Goal: Task Accomplishment & Management: Use online tool/utility

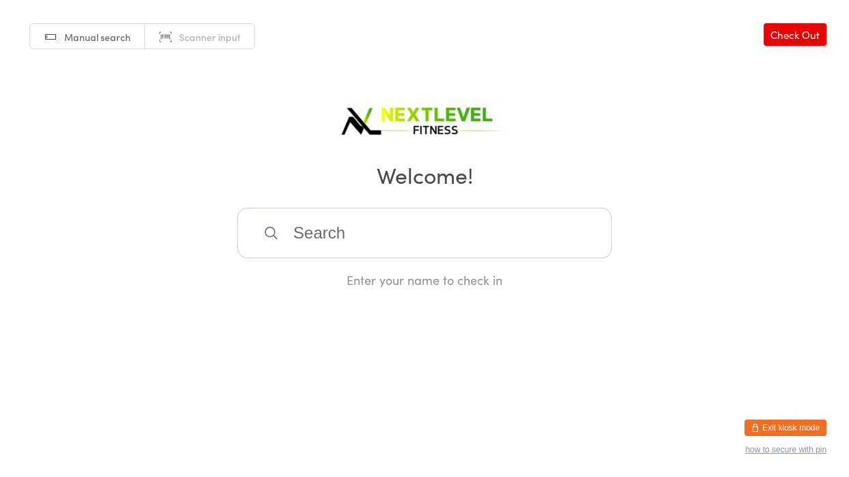
click at [292, 228] on input "search" at bounding box center [424, 233] width 375 height 51
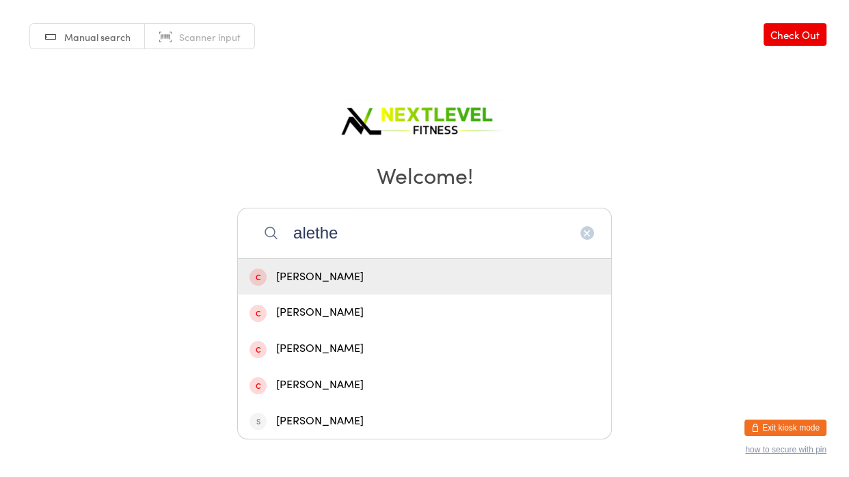
type input "[PERSON_NAME]"
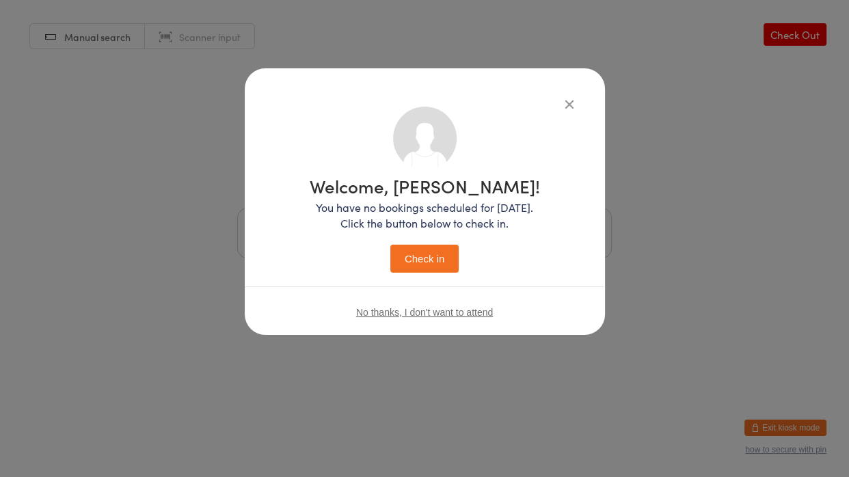
click at [390, 245] on button "Check in" at bounding box center [424, 259] width 68 height 28
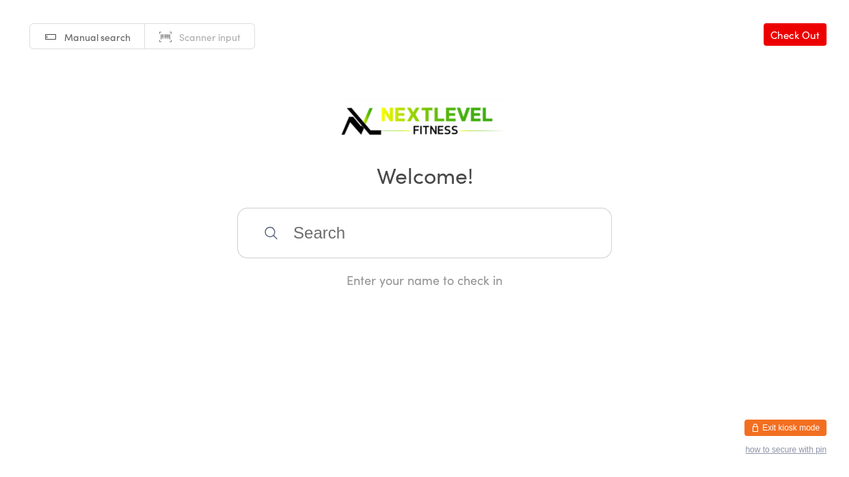
click at [273, 235] on icon at bounding box center [270, 232] width 12 height 12
click at [376, 232] on input "search" at bounding box center [424, 233] width 375 height 51
type input "vida"
click at [338, 277] on div "[PERSON_NAME]" at bounding box center [424, 277] width 350 height 18
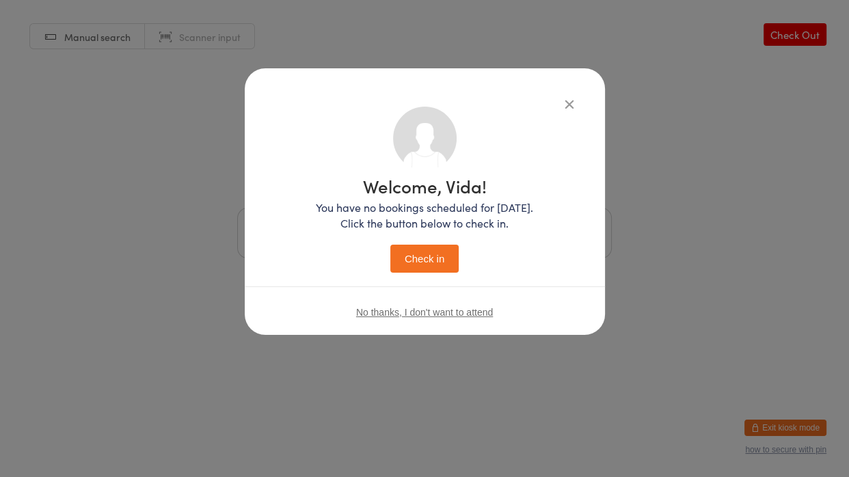
click at [434, 260] on button "Check in" at bounding box center [424, 259] width 68 height 28
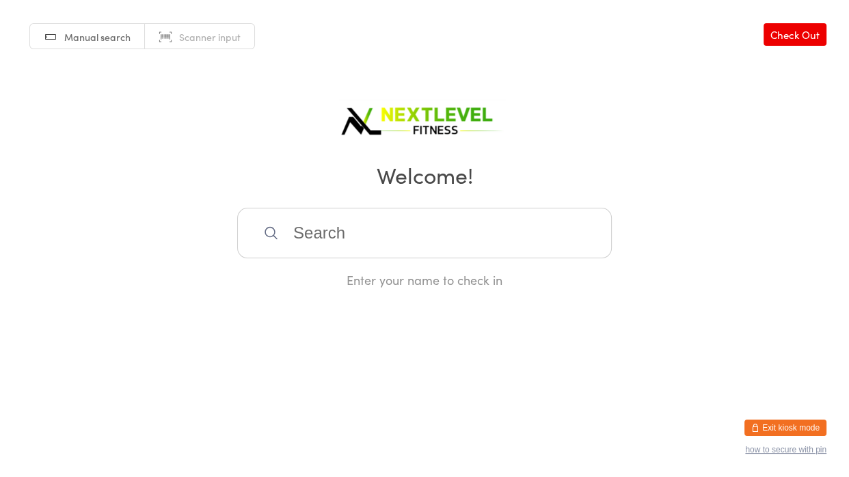
click at [265, 232] on icon at bounding box center [270, 232] width 12 height 12
click at [276, 231] on icon at bounding box center [271, 233] width 16 height 16
click at [346, 242] on input "search" at bounding box center [424, 233] width 375 height 51
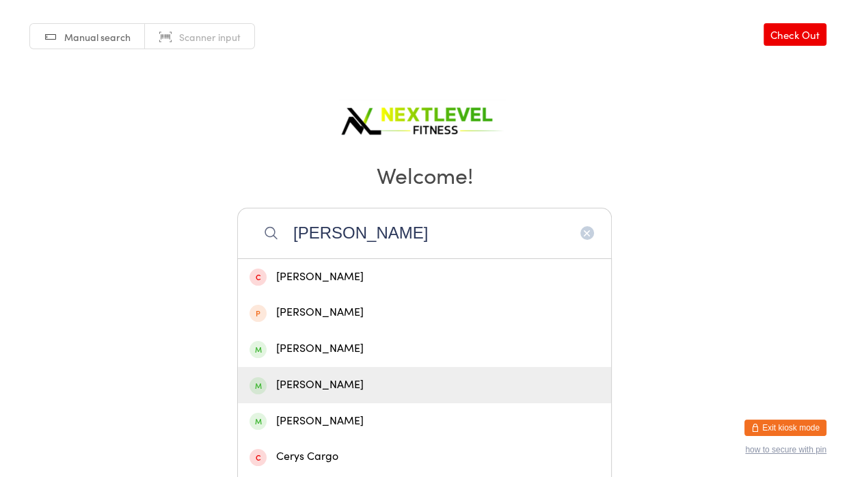
type input "[PERSON_NAME]"
click at [283, 376] on div "[PERSON_NAME]" at bounding box center [424, 385] width 350 height 18
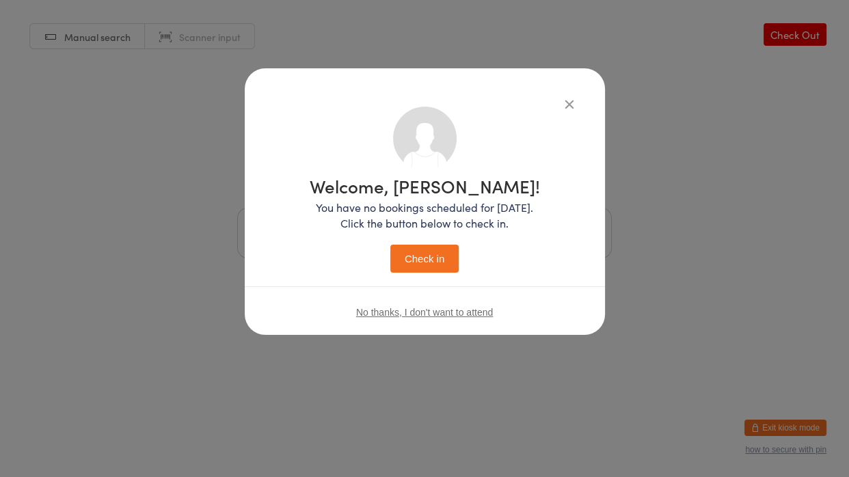
click at [433, 253] on button "Check in" at bounding box center [424, 259] width 68 height 28
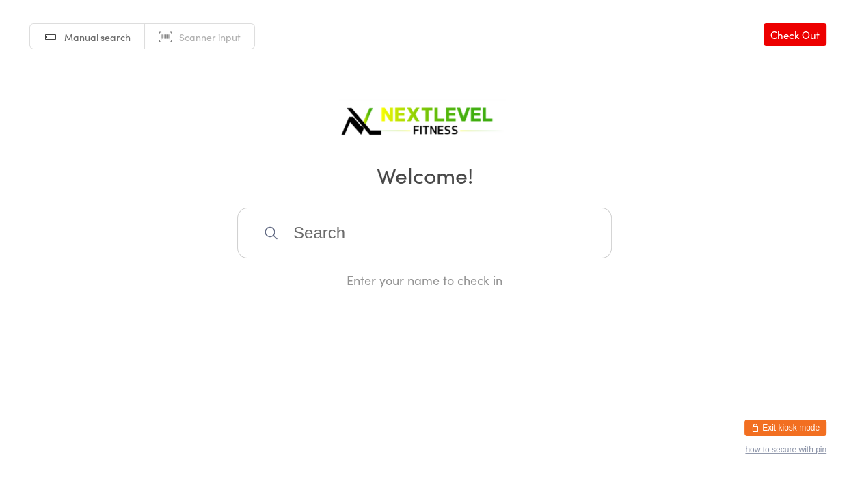
click at [433, 253] on input "search" at bounding box center [424, 233] width 375 height 51
type input "dwa"
click at [405, 286] on div "[PERSON_NAME]" at bounding box center [424, 277] width 373 height 36
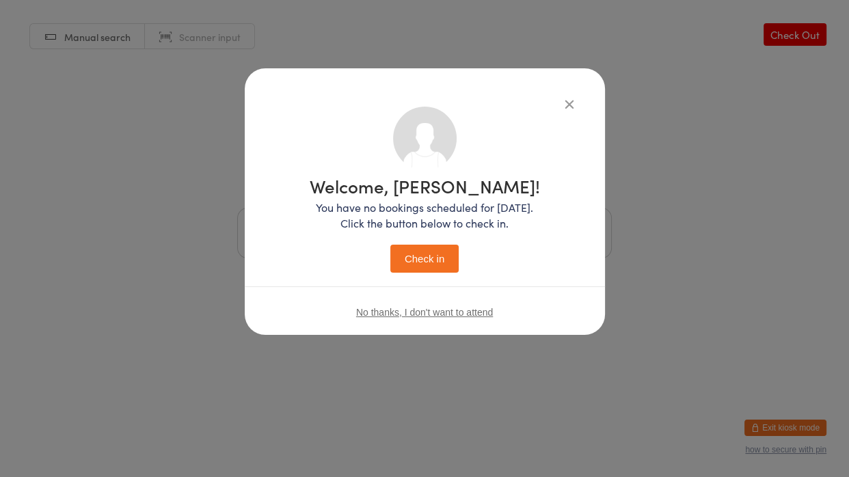
click at [417, 269] on button "Check in" at bounding box center [424, 259] width 68 height 28
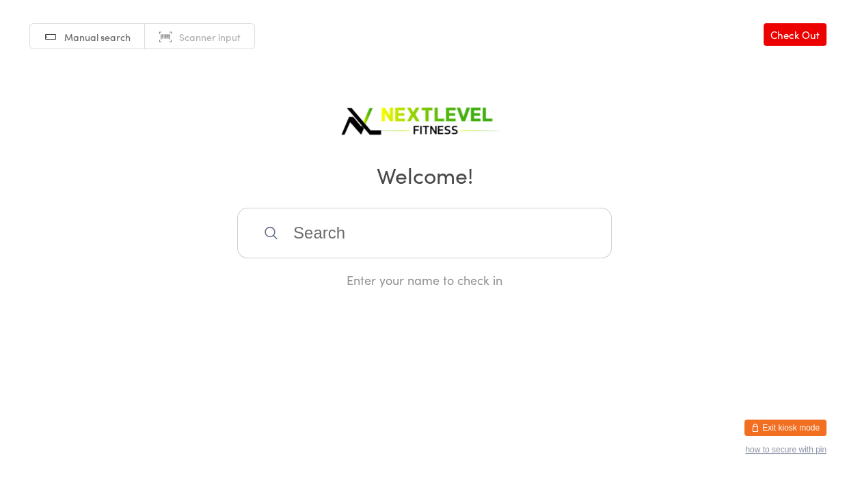
click at [419, 240] on input "search" at bounding box center [424, 233] width 375 height 51
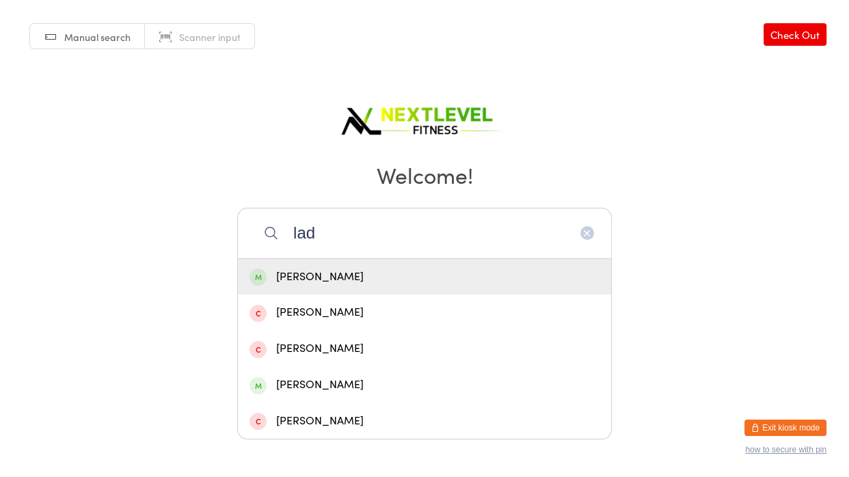
type input "lad"
click at [340, 280] on div "[PERSON_NAME]" at bounding box center [424, 277] width 350 height 18
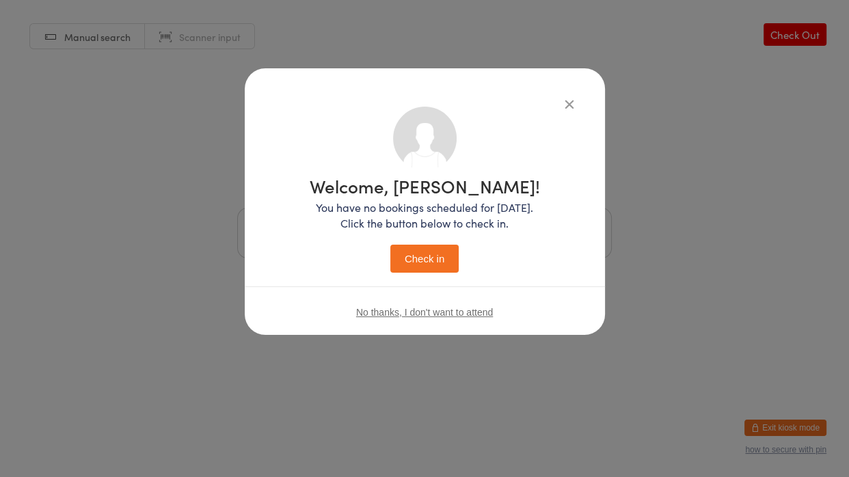
click at [407, 264] on button "Check in" at bounding box center [424, 259] width 68 height 28
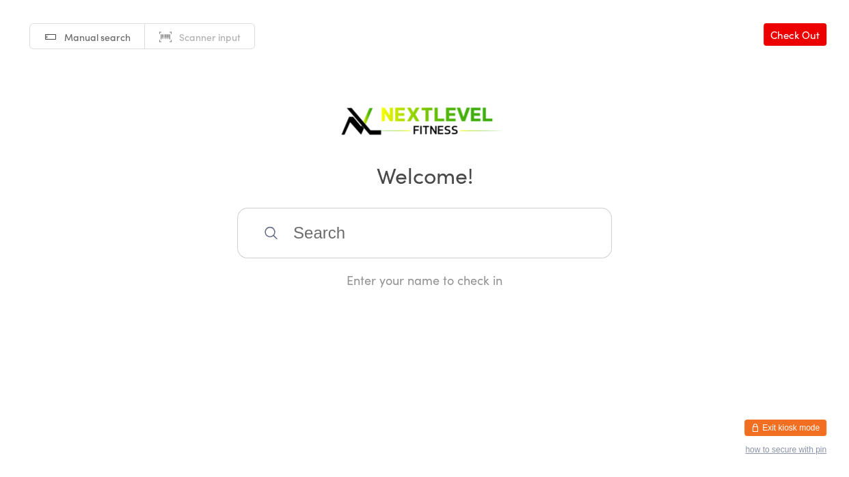
click at [285, 235] on input "search" at bounding box center [424, 233] width 375 height 51
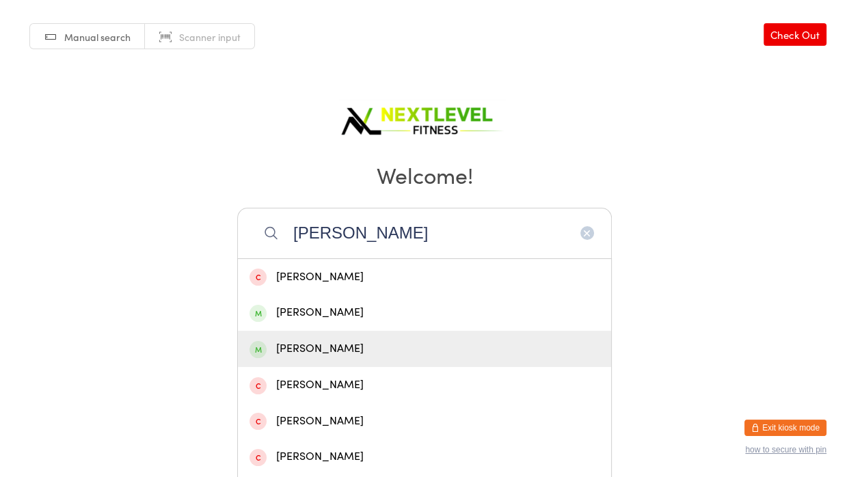
type input "[PERSON_NAME]"
click at [297, 344] on div "[PERSON_NAME]" at bounding box center [424, 349] width 350 height 18
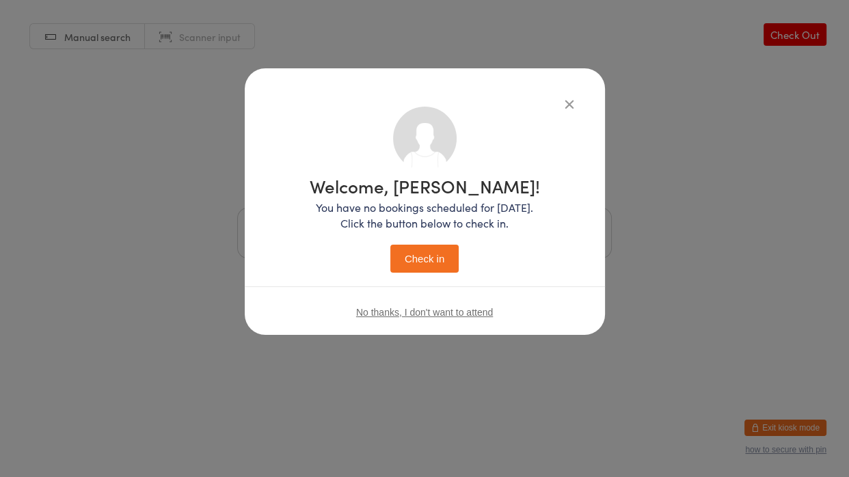
click at [418, 256] on button "Check in" at bounding box center [424, 259] width 68 height 28
